Goal: Information Seeking & Learning: Learn about a topic

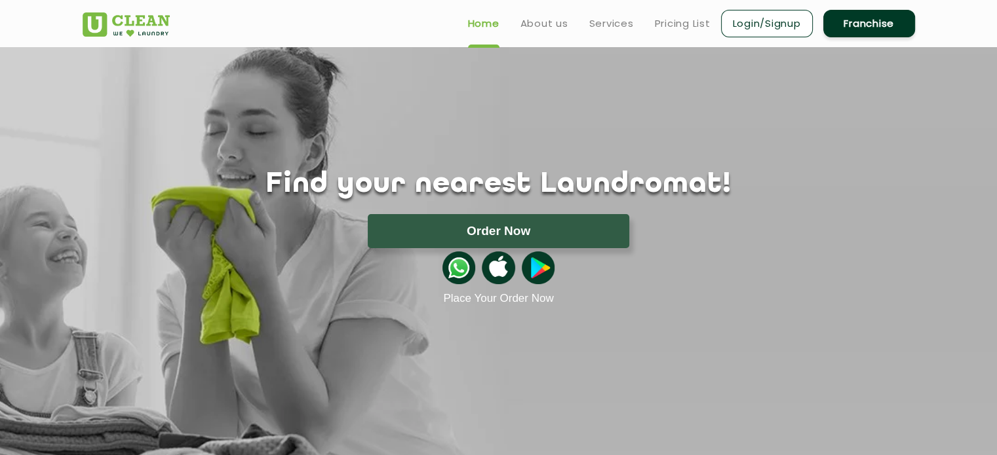
click at [854, 25] on link "Franchise" at bounding box center [869, 24] width 92 height 28
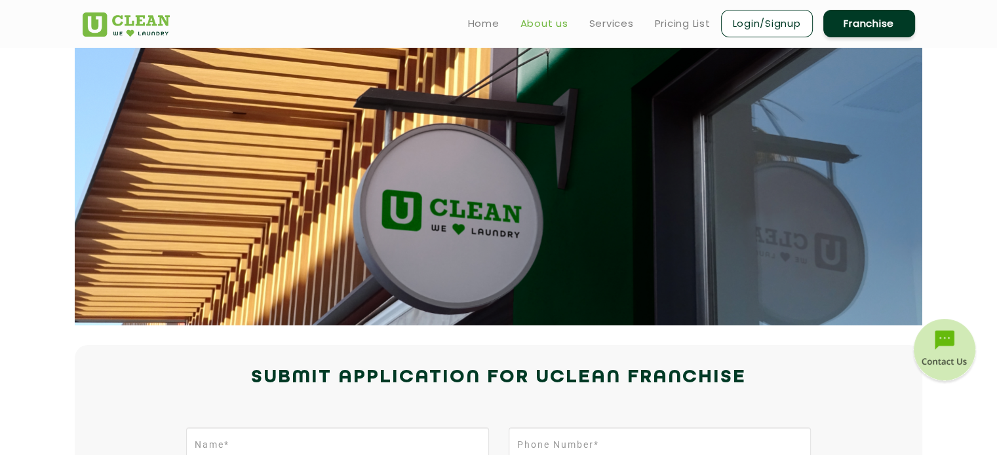
click at [523, 18] on link "About us" at bounding box center [544, 24] width 48 height 16
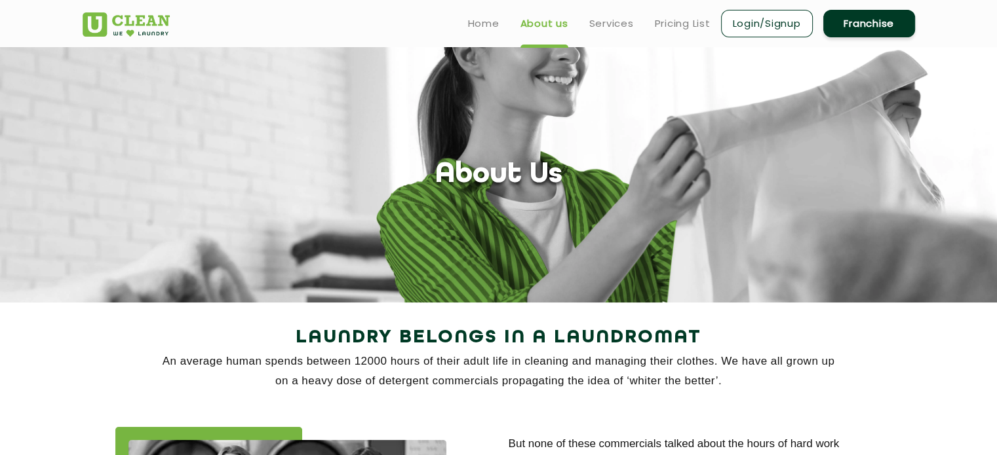
click at [756, 14] on link "Login/Signup" at bounding box center [767, 24] width 92 height 28
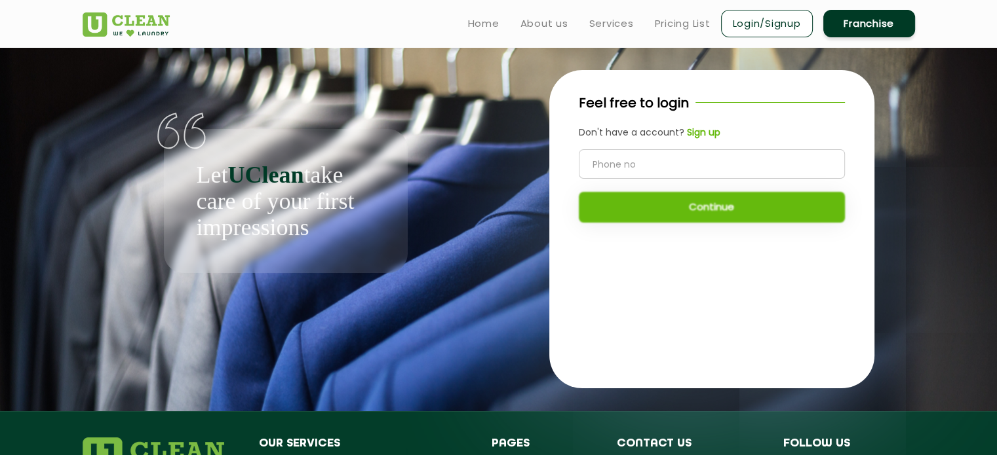
click at [663, 161] on input "tel" at bounding box center [712, 163] width 266 height 29
type input "8172824389"
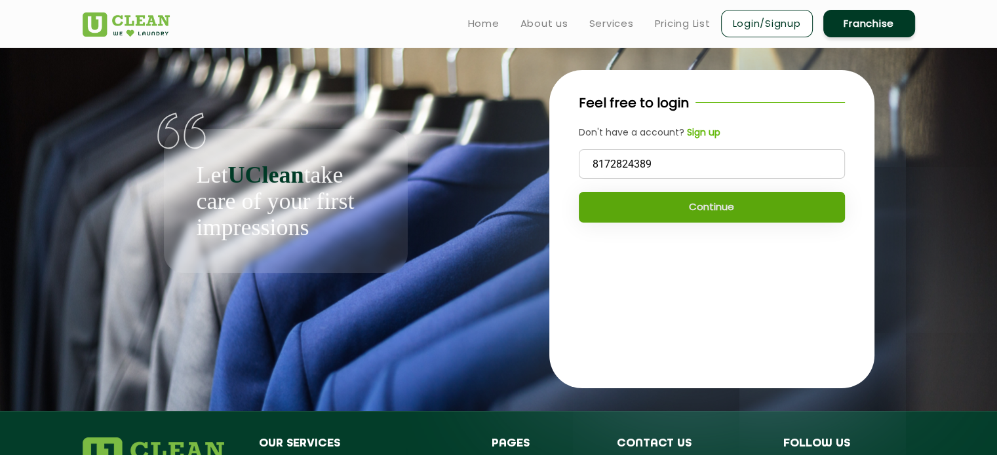
click at [696, 206] on button "Continue" at bounding box center [712, 207] width 266 height 31
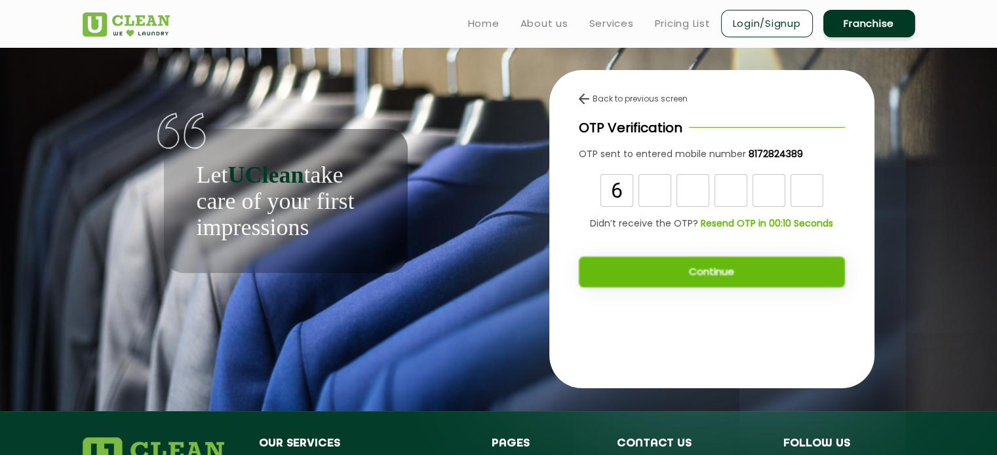
type input "6"
type input "0"
type input "7"
type input "3"
type input "4"
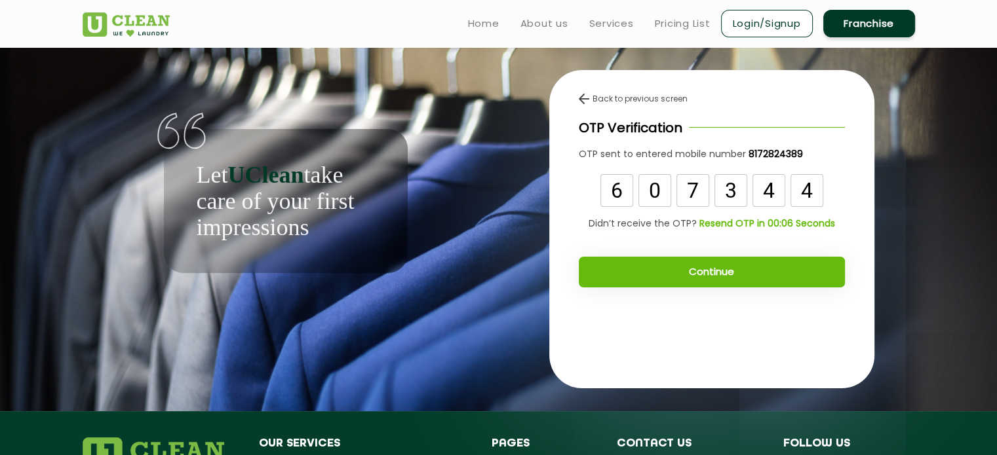
type input "4"
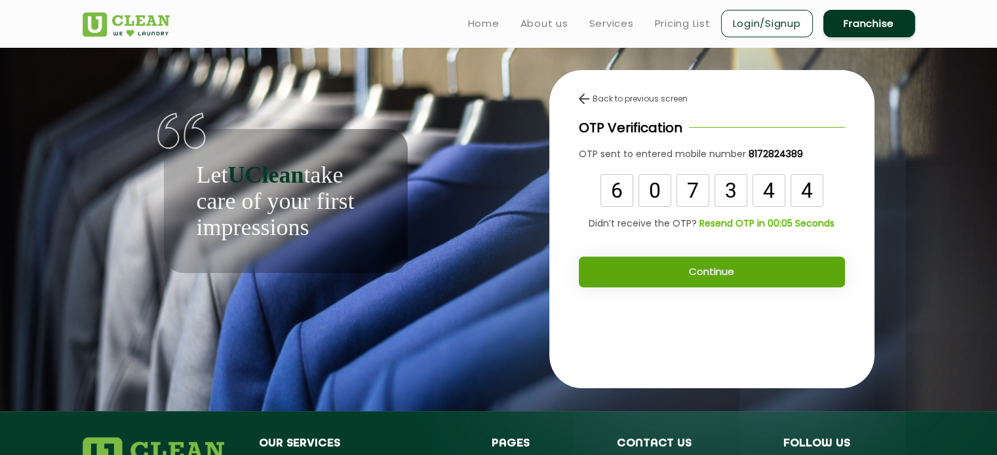
click at [715, 272] on button "Continue" at bounding box center [712, 272] width 266 height 31
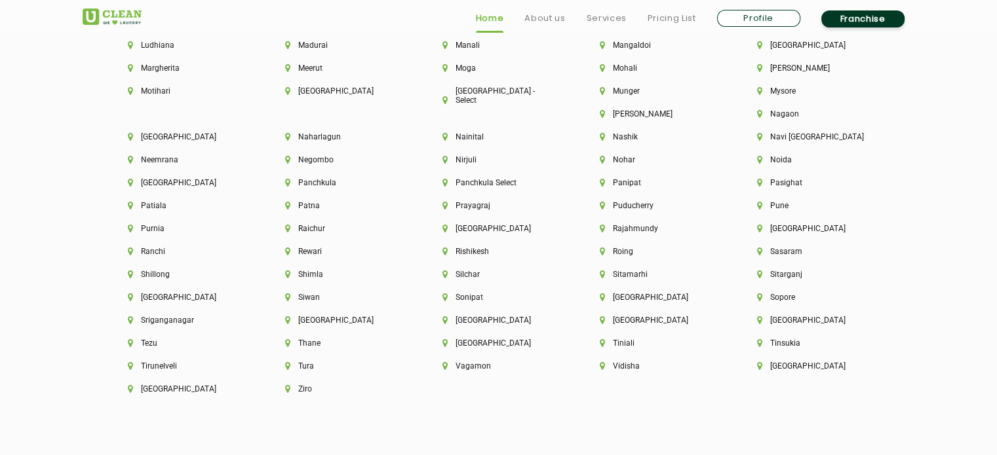
scroll to position [3753, 0]
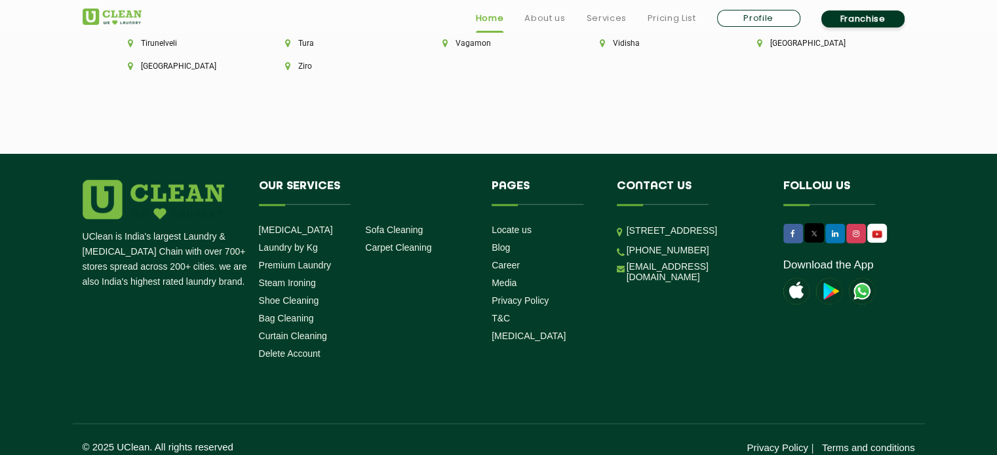
click at [263, 62] on div "[GEOGRAPHIC_DATA]" at bounding box center [184, 73] width 157 height 23
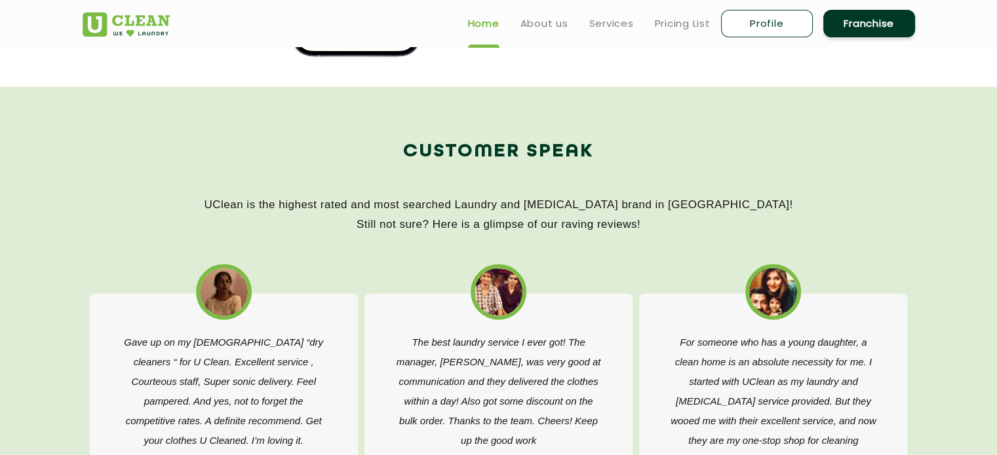
scroll to position [1757, 0]
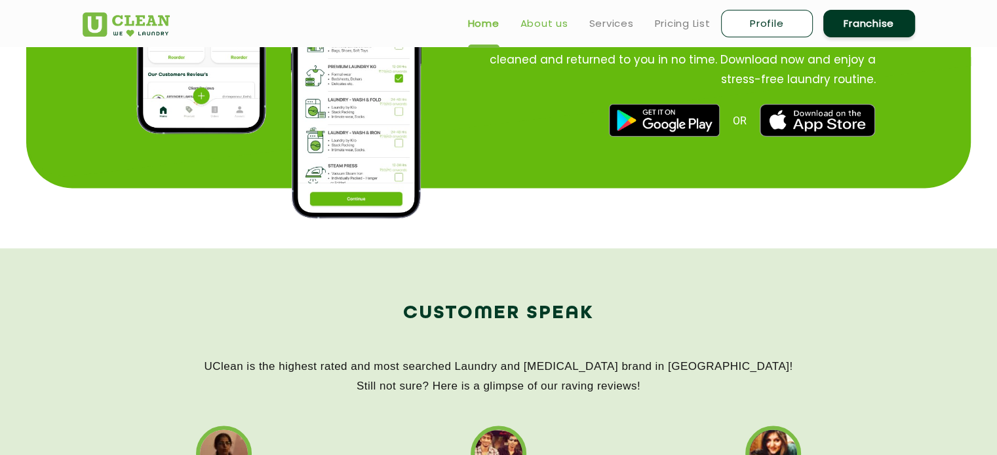
click at [535, 25] on link "About us" at bounding box center [544, 24] width 48 height 16
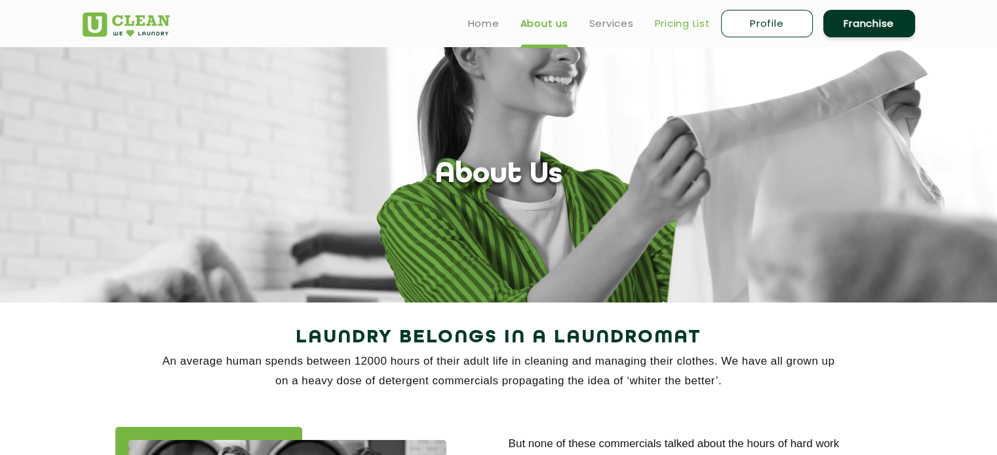
click at [674, 20] on link "Pricing List" at bounding box center [683, 24] width 56 height 16
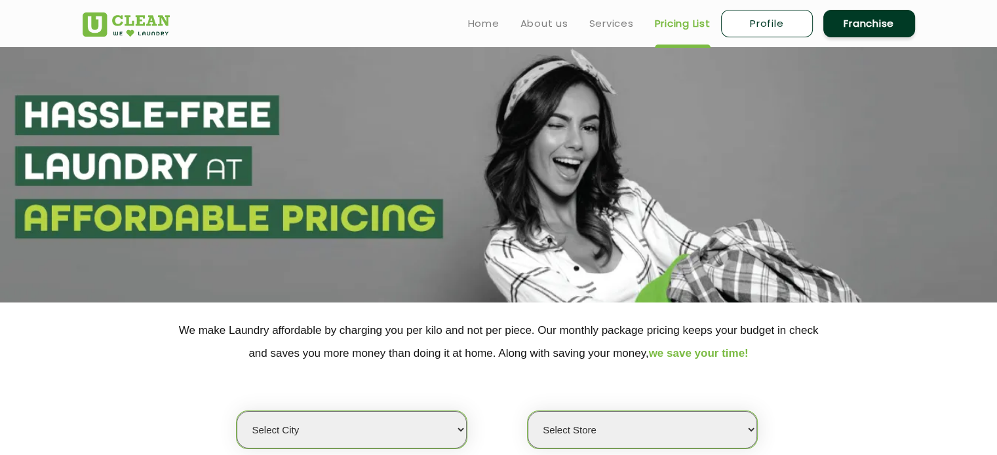
select select "0"
click at [605, 28] on link "Services" at bounding box center [611, 24] width 45 height 16
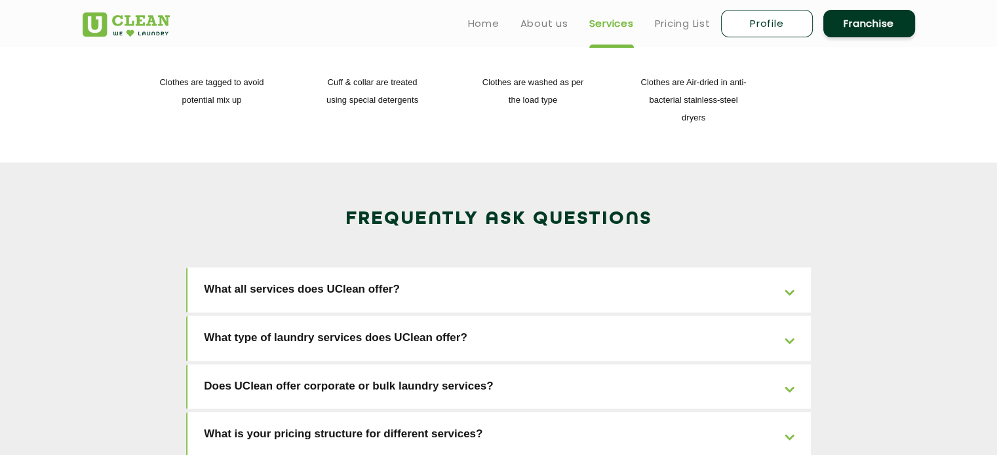
scroll to position [1911, 0]
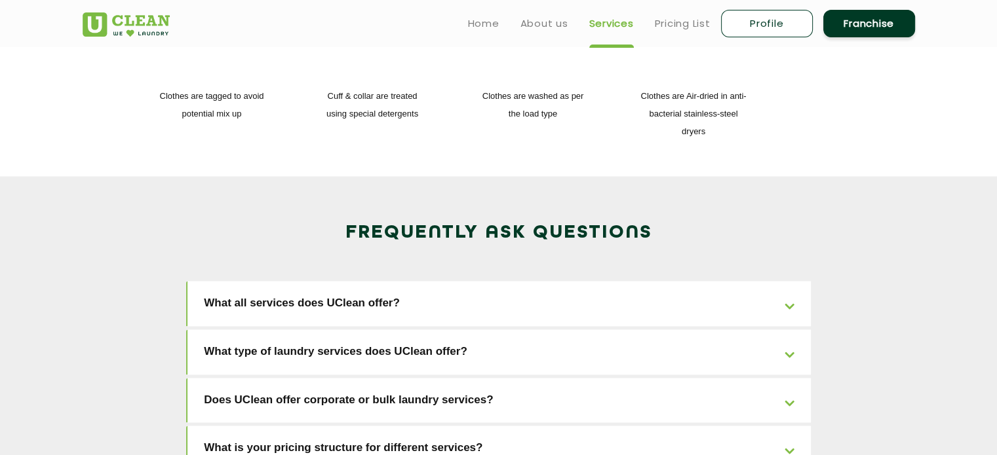
click at [777, 281] on link "What all services does UClean offer?" at bounding box center [498, 303] width 623 height 45
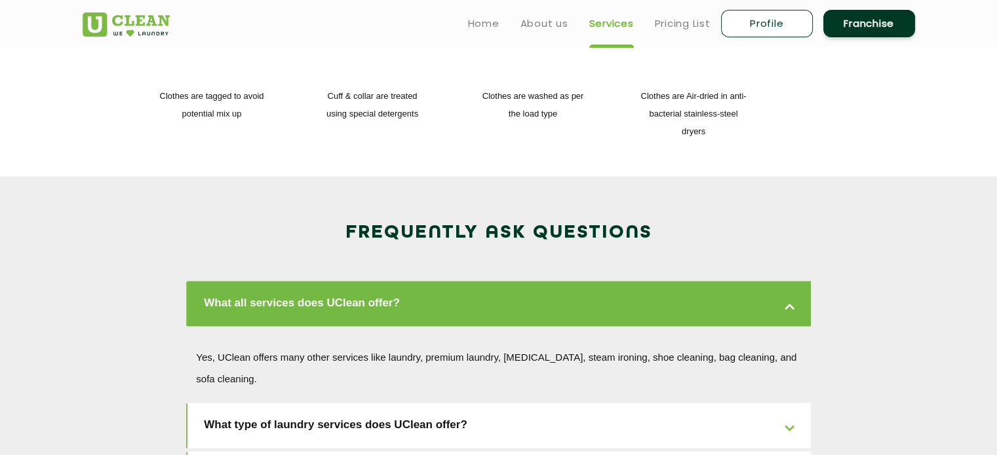
click at [638, 403] on link "What type of laundry services does UClean offer?" at bounding box center [498, 425] width 623 height 45
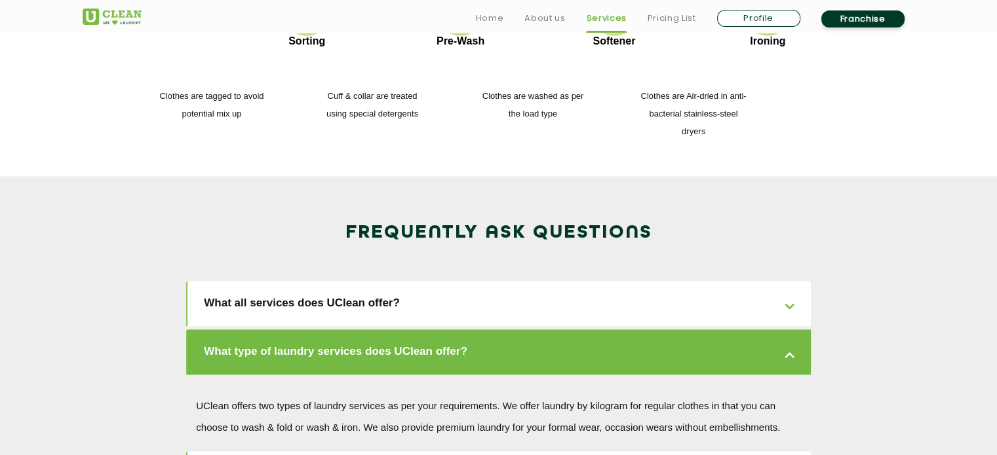
scroll to position [2203, 0]
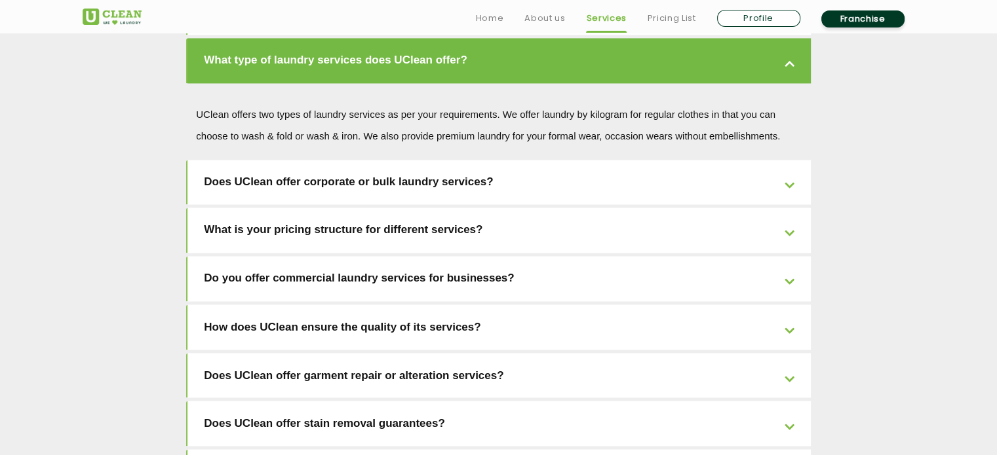
click at [781, 401] on link "Does UClean offer stain removal guarantees?" at bounding box center [498, 423] width 623 height 45
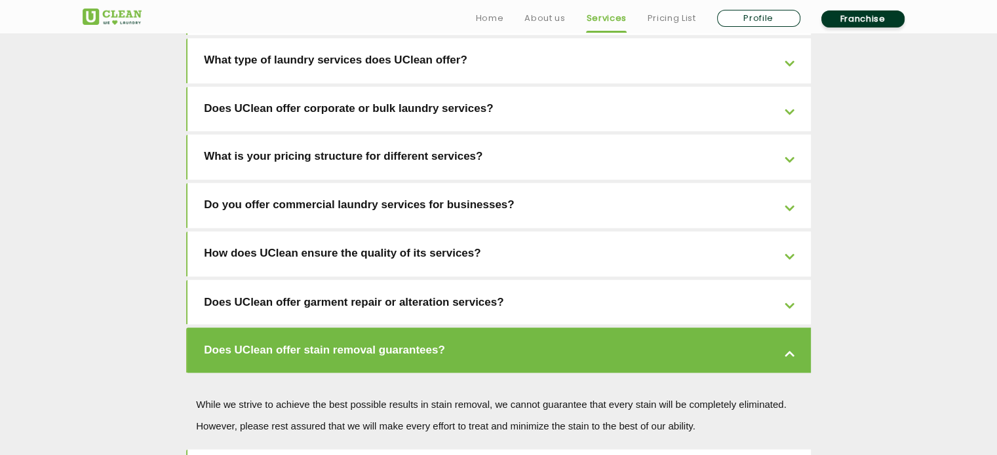
scroll to position [2469, 0]
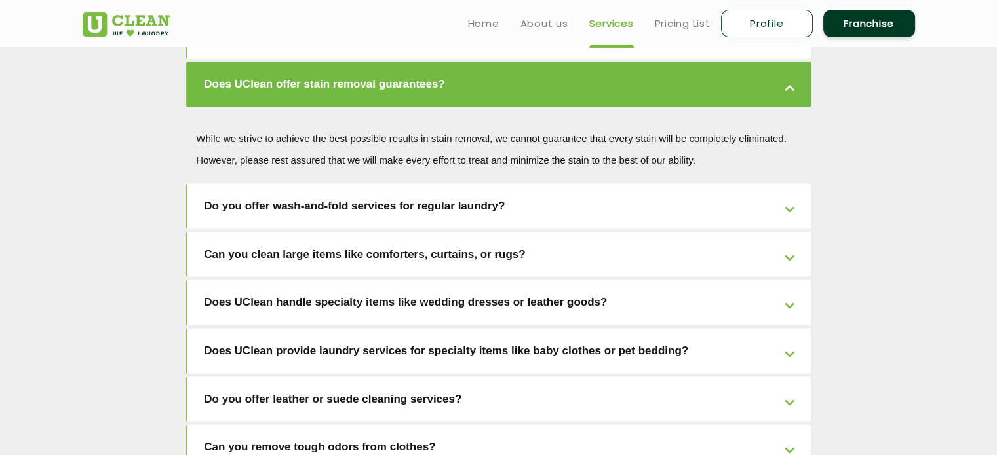
click at [419, 377] on link "Do you offer leather or suede cleaning services?" at bounding box center [498, 399] width 623 height 45
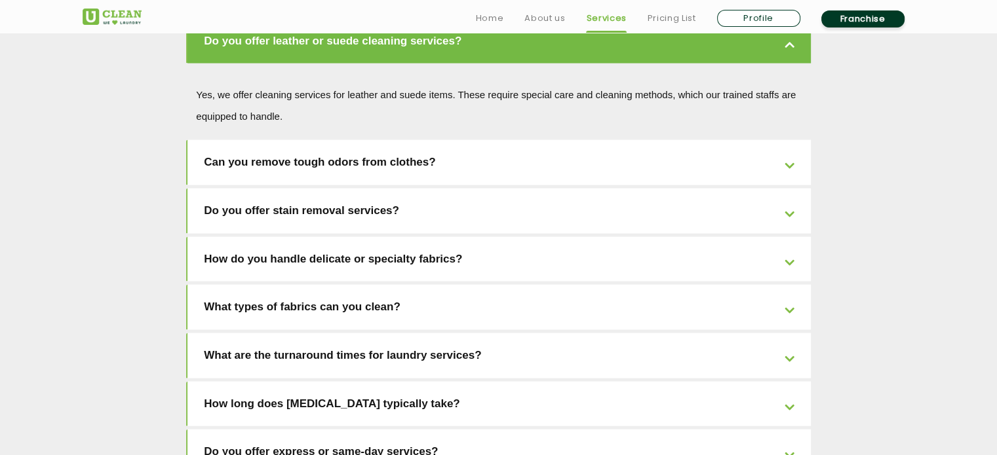
scroll to position [2754, 0]
